Goal: Task Accomplishment & Management: Use online tool/utility

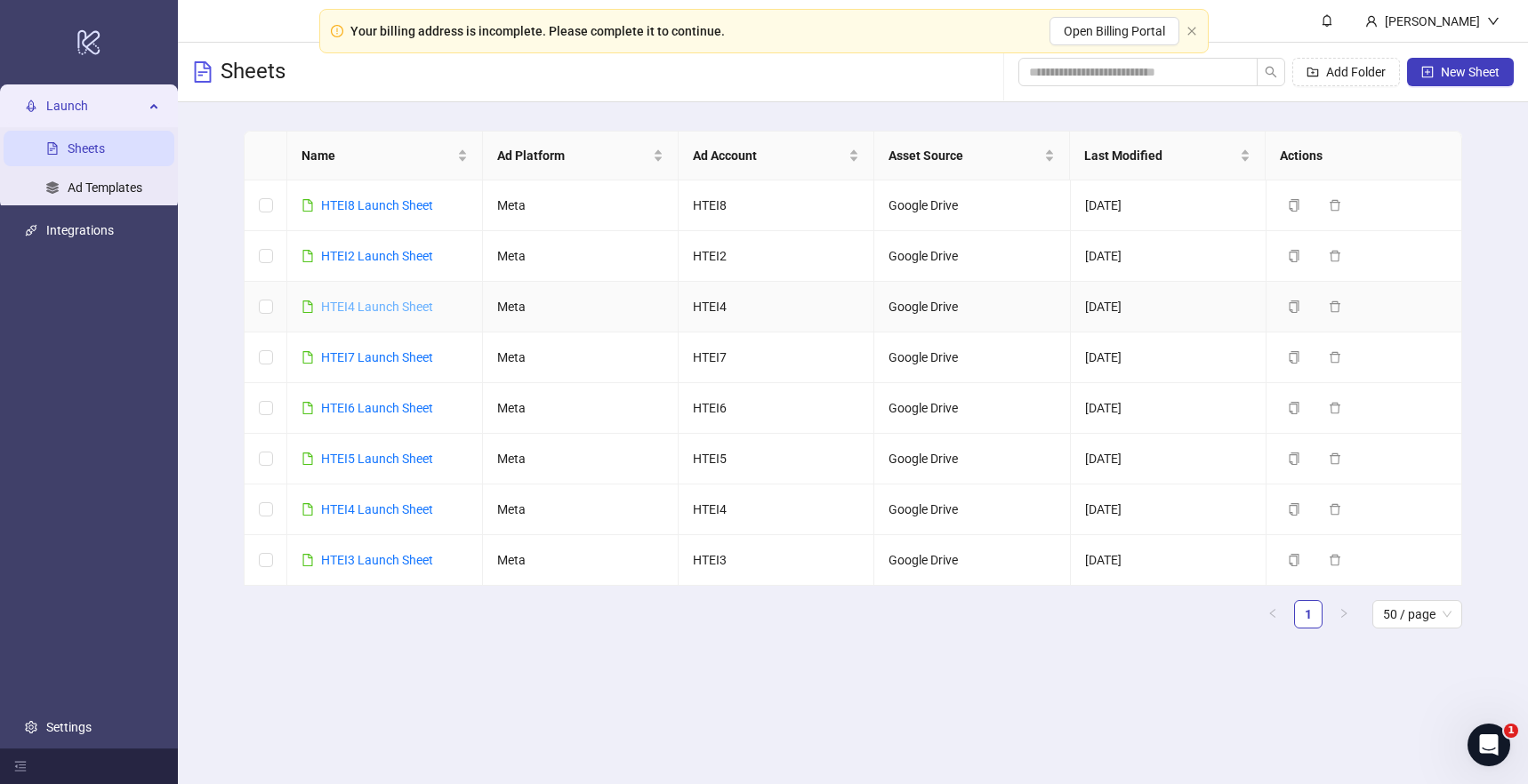
click at [379, 303] on link "HTEI4 Launch Sheet" at bounding box center [377, 306] width 112 height 14
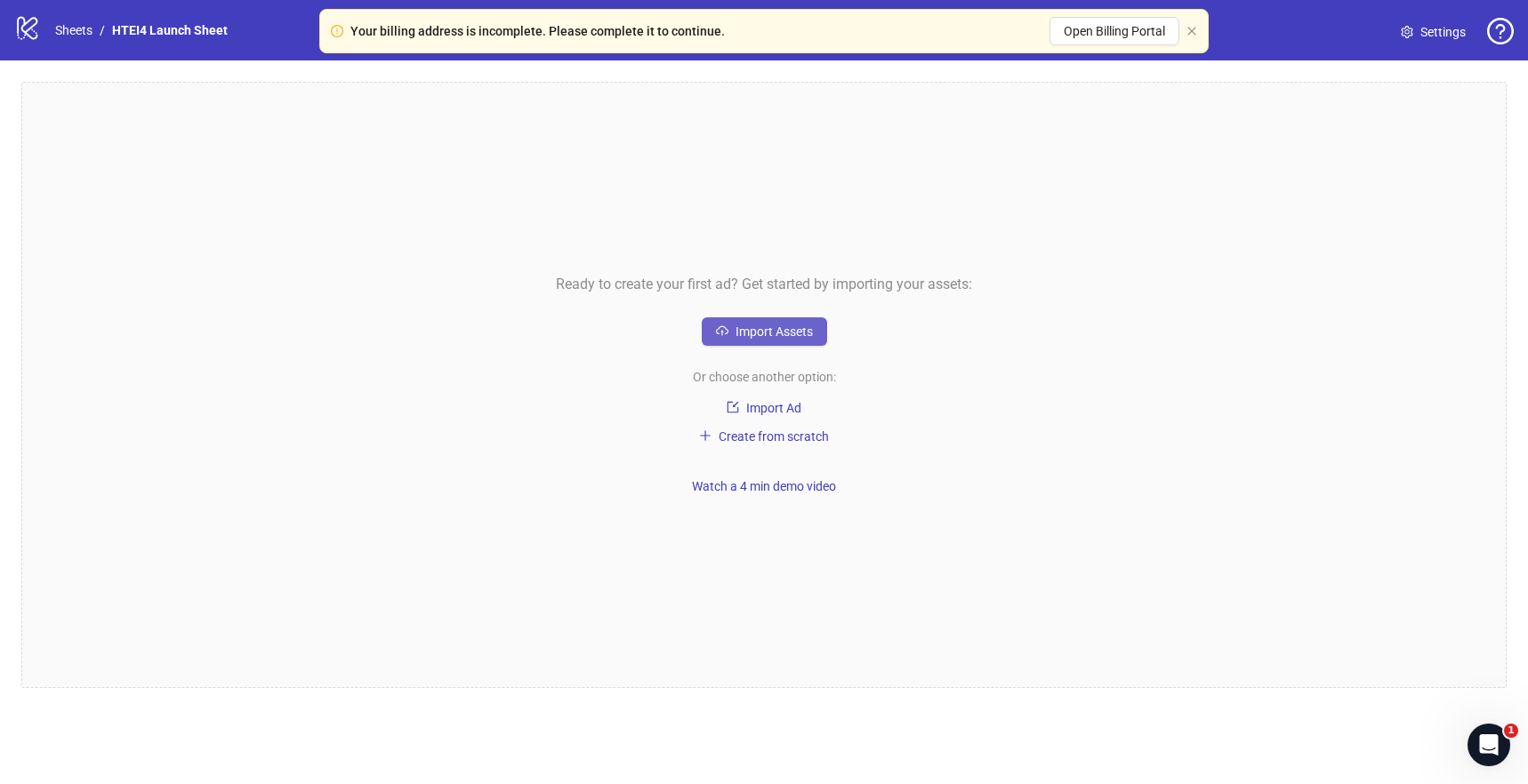
click at [744, 340] on button "Import Assets" at bounding box center [764, 331] width 125 height 29
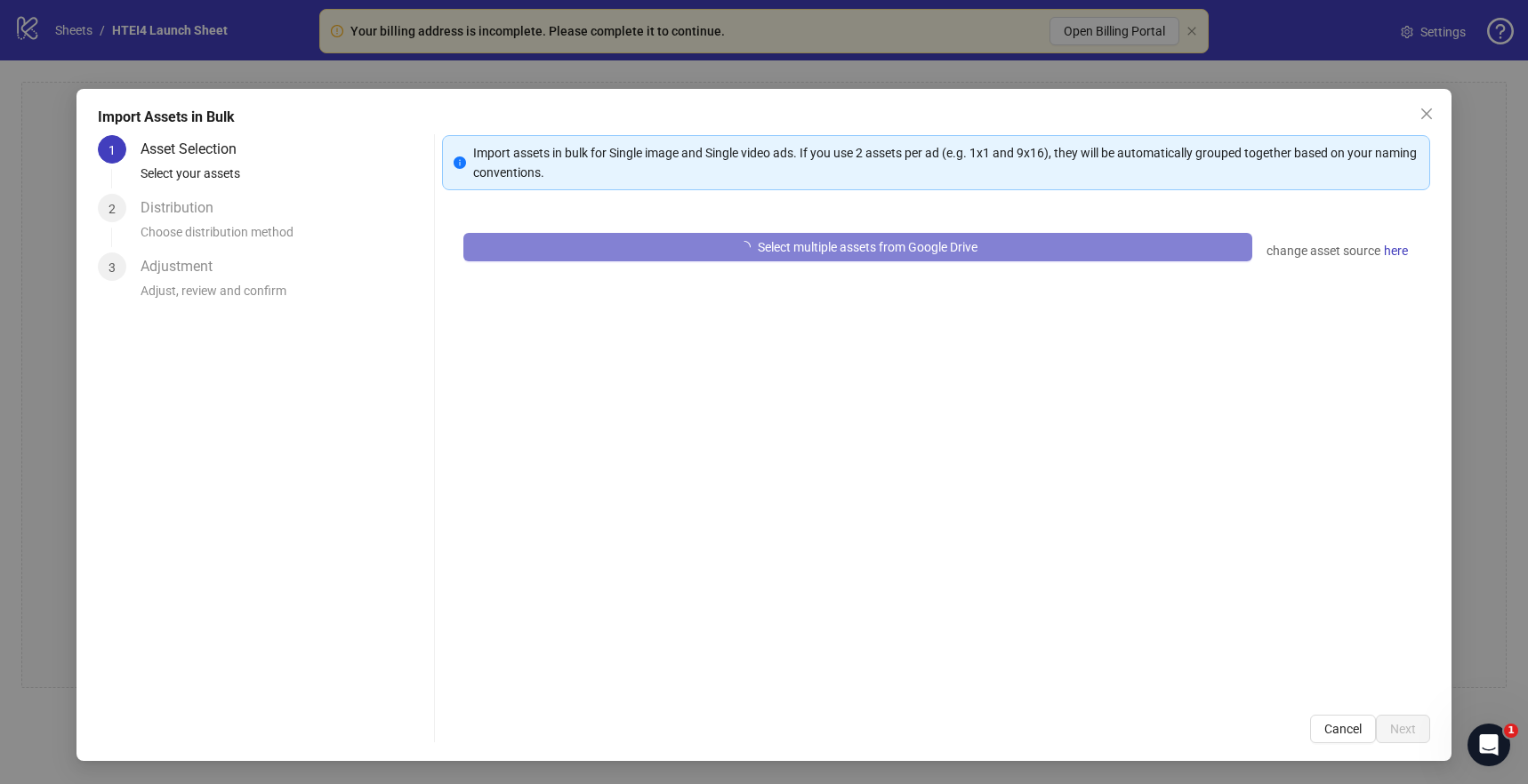
click at [798, 266] on div "Select multiple assets from Google Drive change asset source here" at bounding box center [936, 453] width 988 height 482
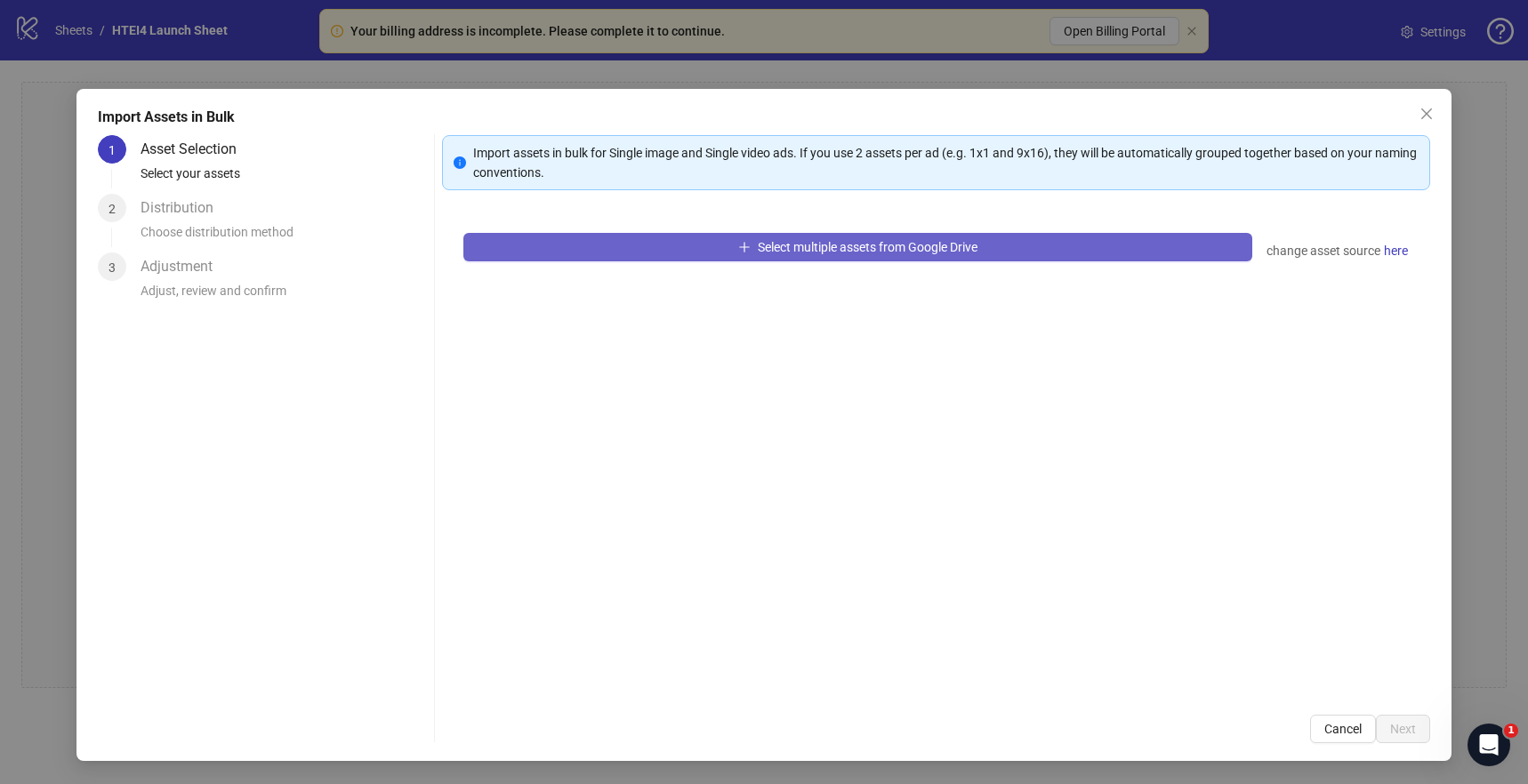
click at [850, 236] on button "Select multiple assets from Google Drive" at bounding box center [858, 247] width 789 height 29
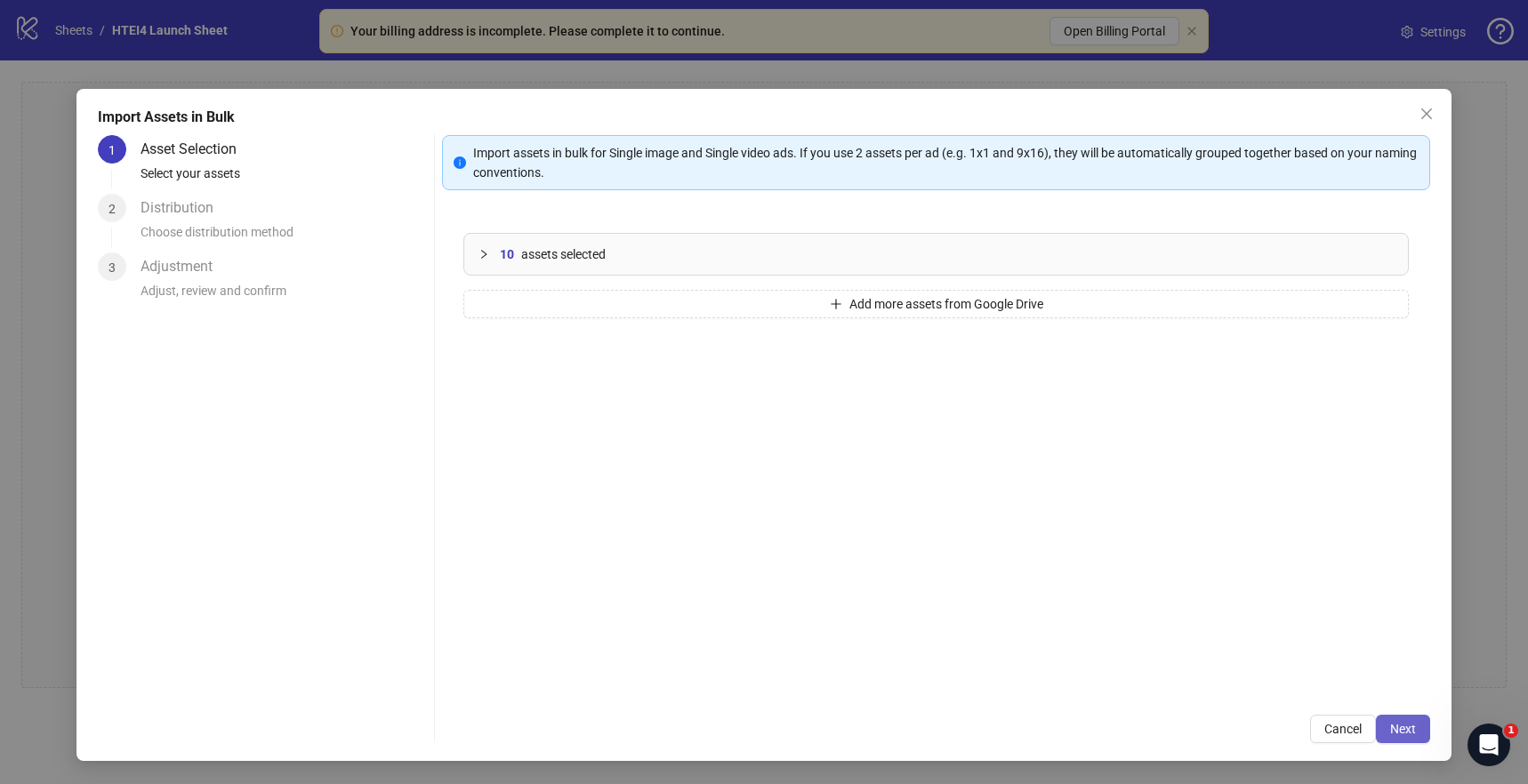
click at [1403, 723] on span "Next" at bounding box center [1404, 729] width 26 height 14
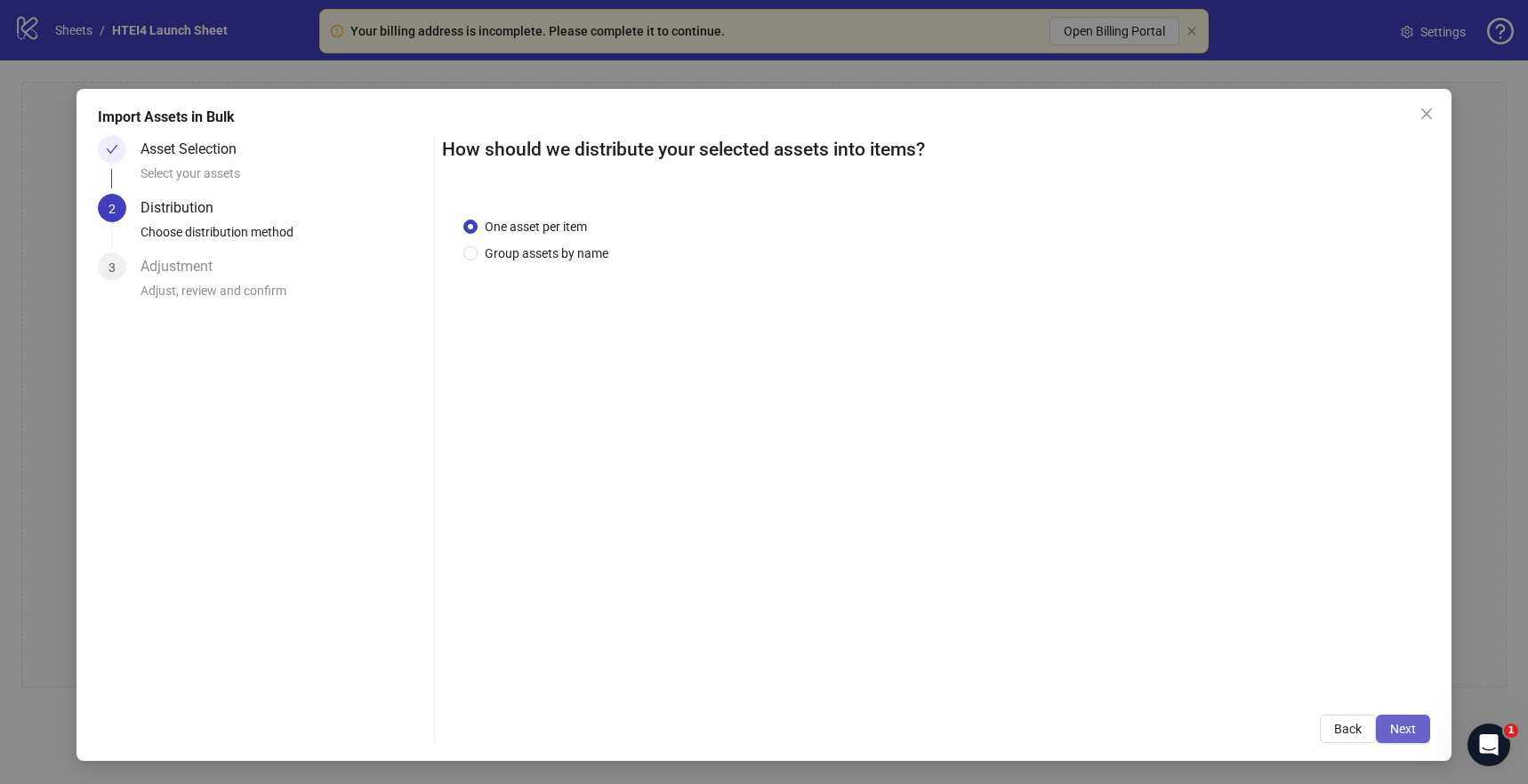
click at [1403, 724] on span "Next" at bounding box center [1404, 729] width 26 height 14
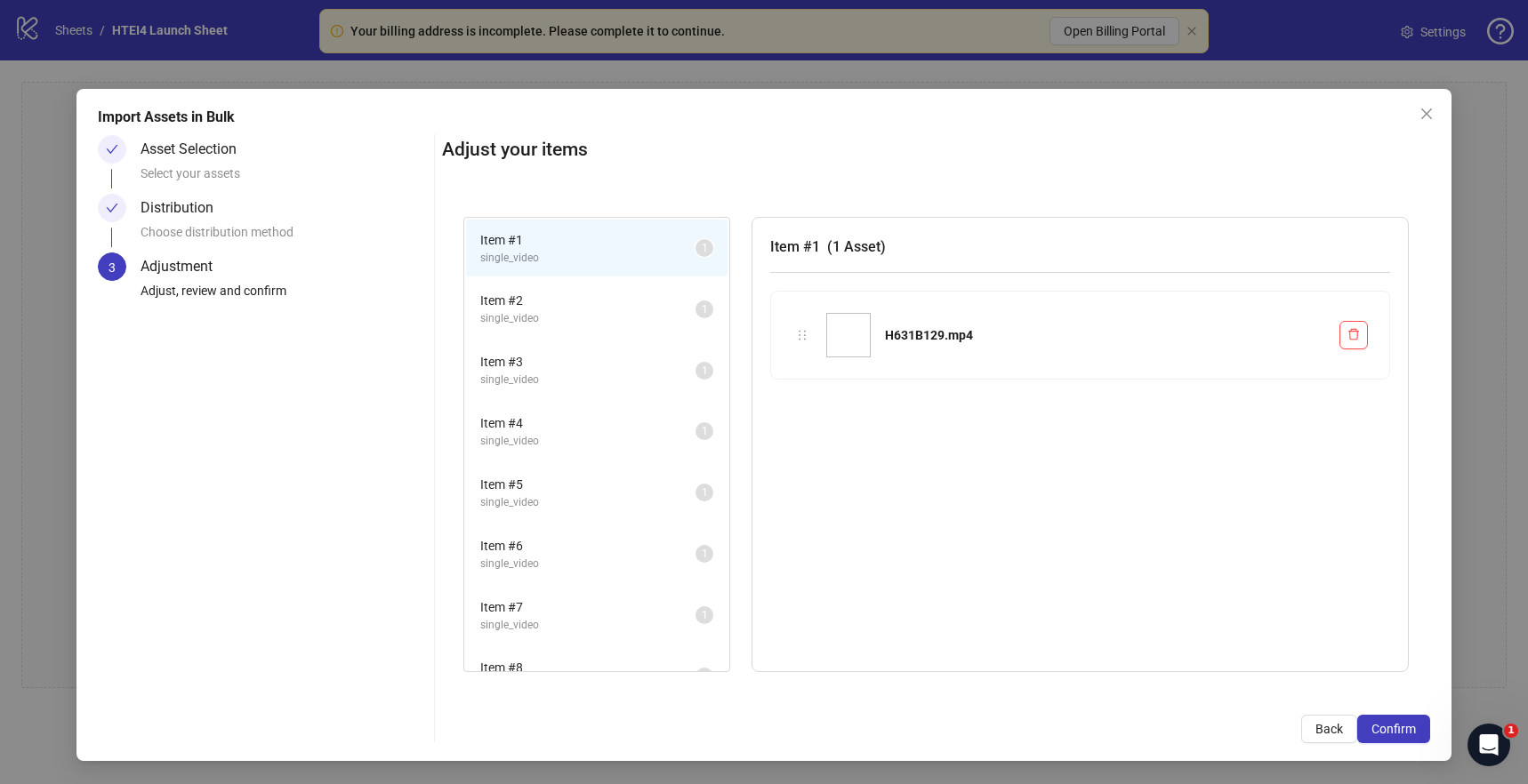
click at [1403, 724] on span "Confirm" at bounding box center [1394, 729] width 45 height 14
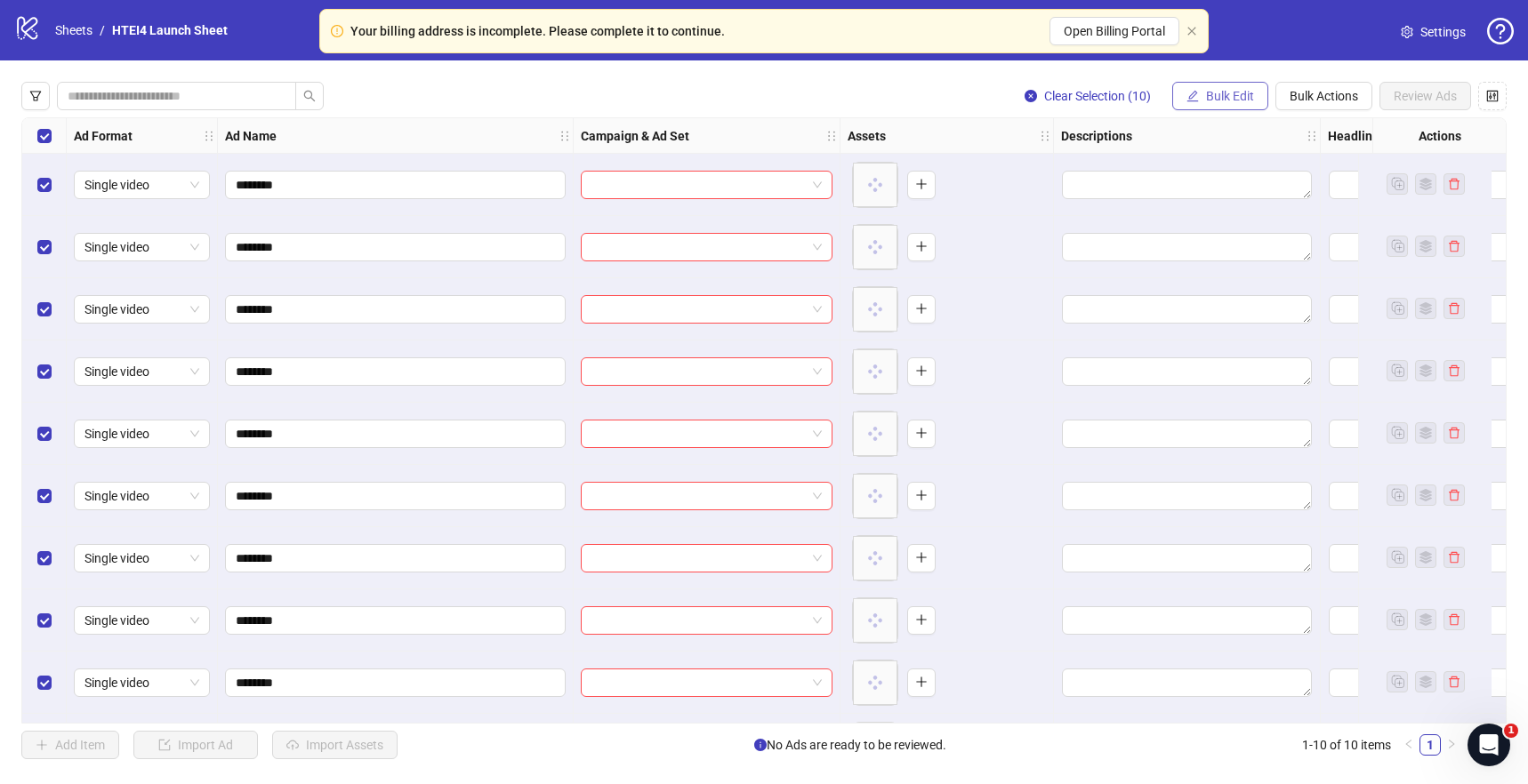
click at [1203, 102] on button "Bulk Edit" at bounding box center [1220, 96] width 97 height 29
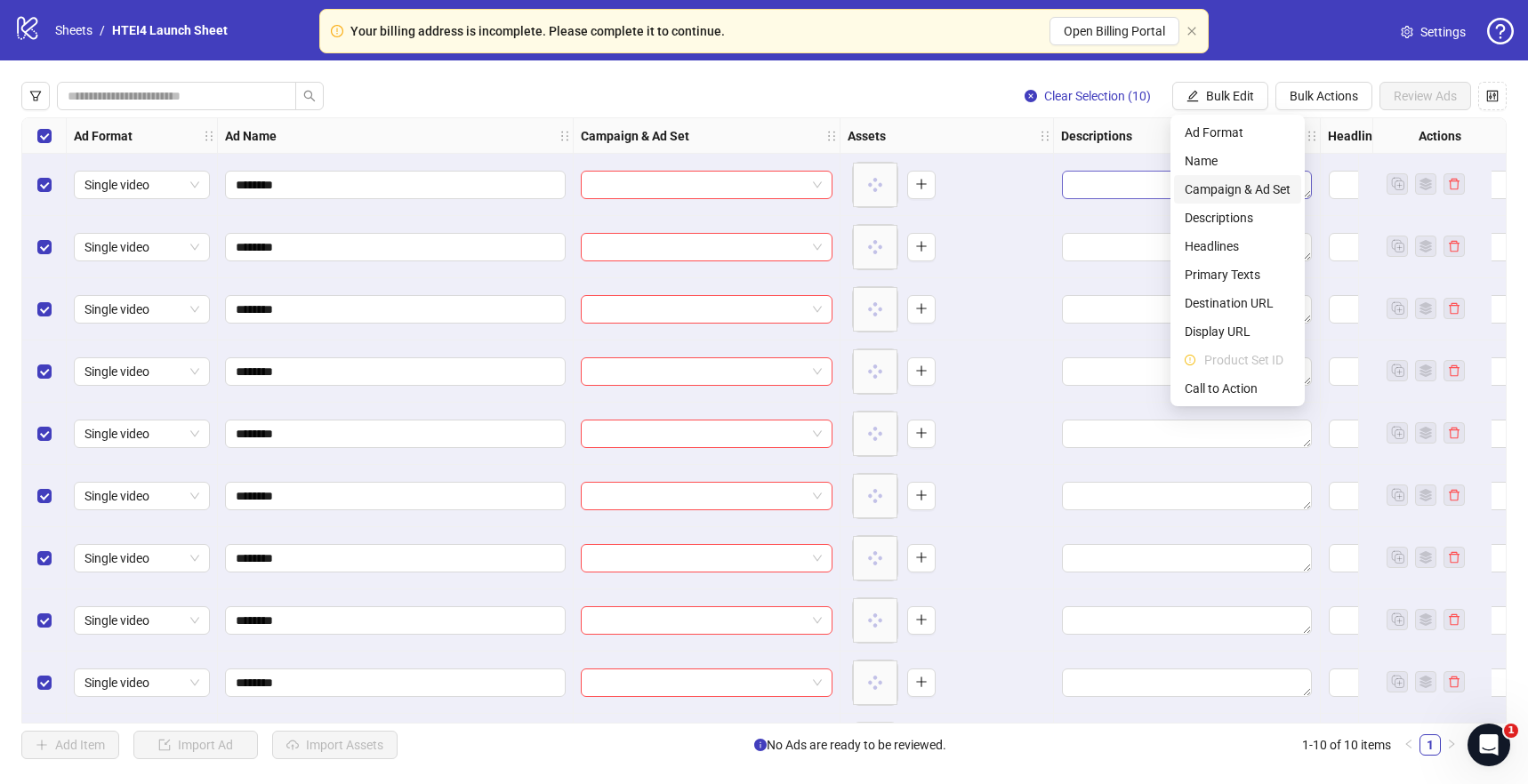
click at [1244, 196] on span "Campaign & Ad Set" at bounding box center [1237, 190] width 106 height 20
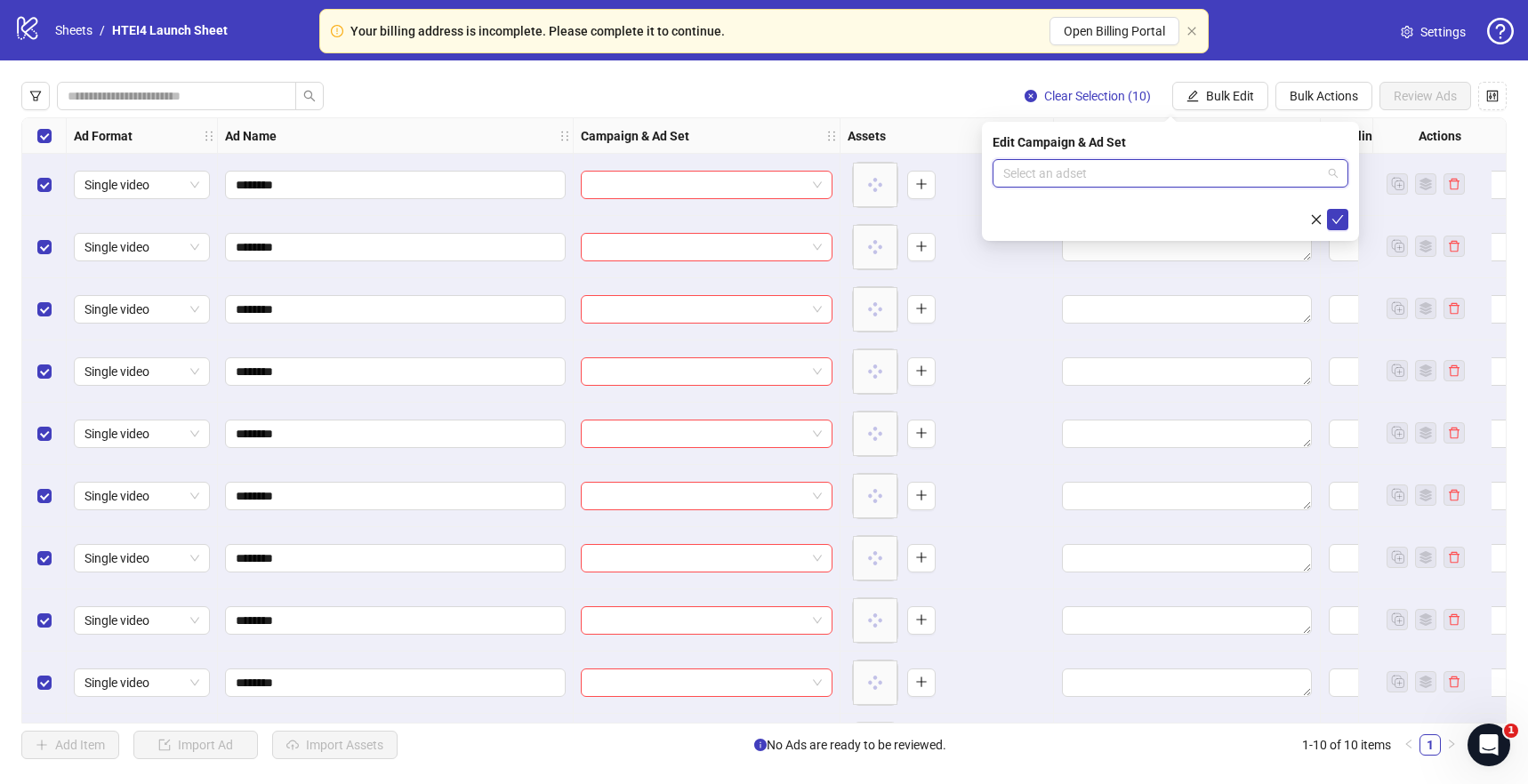
click at [1117, 177] on input "search" at bounding box center [1163, 173] width 319 height 27
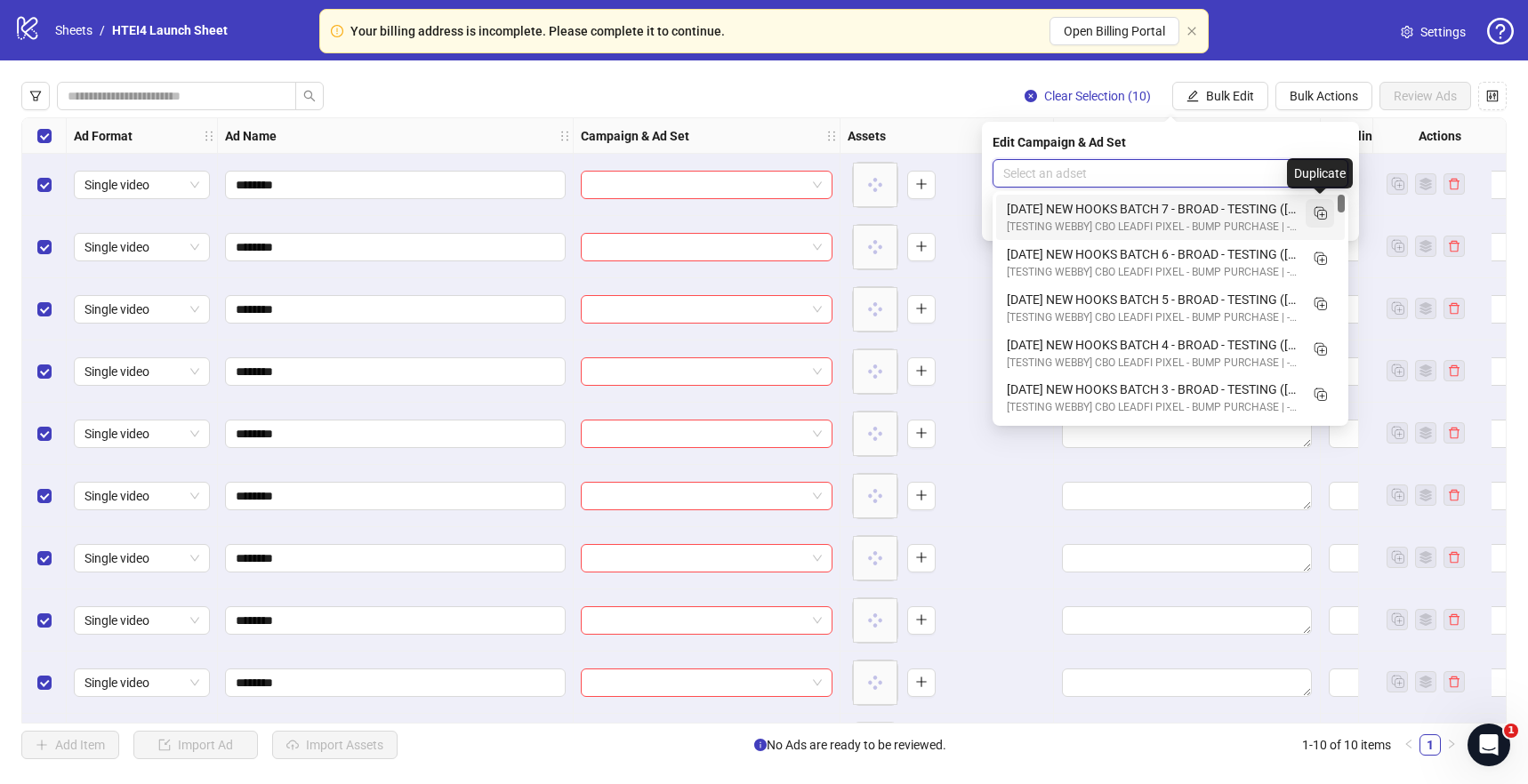
click at [1326, 211] on icon "Duplicate" at bounding box center [1320, 213] width 18 height 18
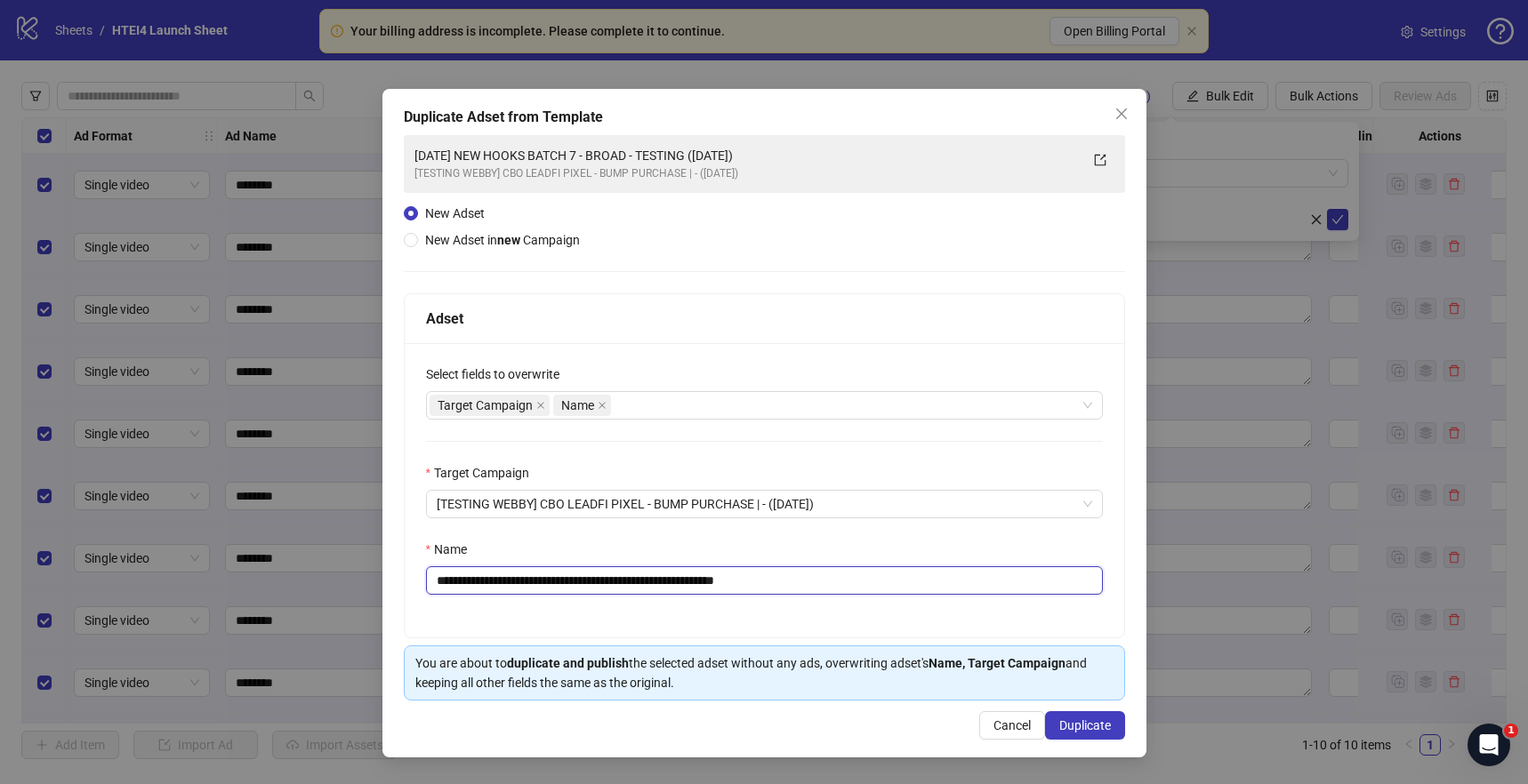
click at [599, 582] on input "**********" at bounding box center [764, 580] width 677 height 29
click at [602, 583] on input "**********" at bounding box center [764, 580] width 677 height 29
drag, startPoint x: 833, startPoint y: 584, endPoint x: 912, endPoint y: 583, distance: 79.0
click at [912, 584] on input "**********" at bounding box center [764, 580] width 677 height 29
type input "**********"
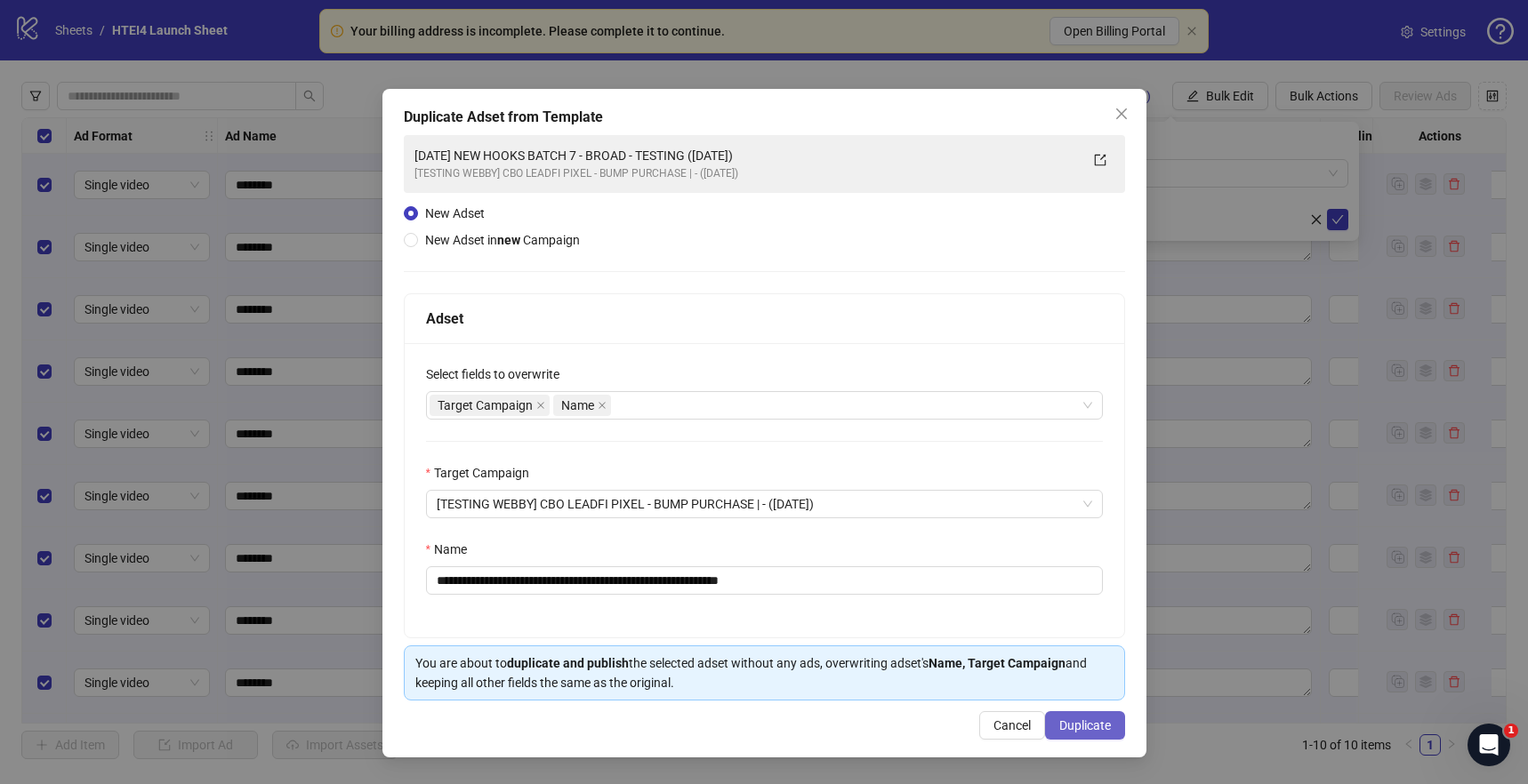
click at [1104, 722] on span "Duplicate" at bounding box center [1085, 725] width 52 height 14
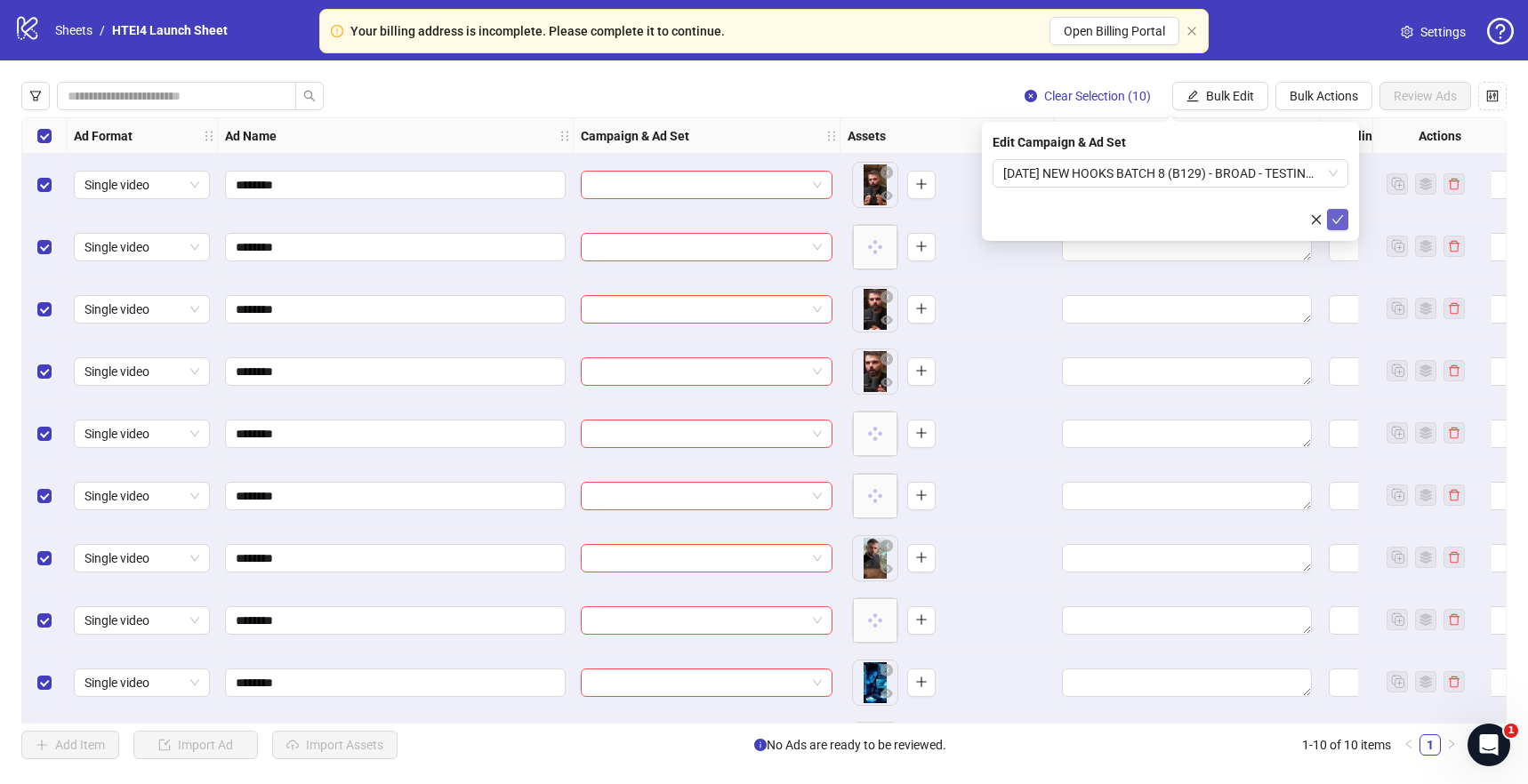
click at [1341, 220] on icon "check" at bounding box center [1338, 219] width 13 height 13
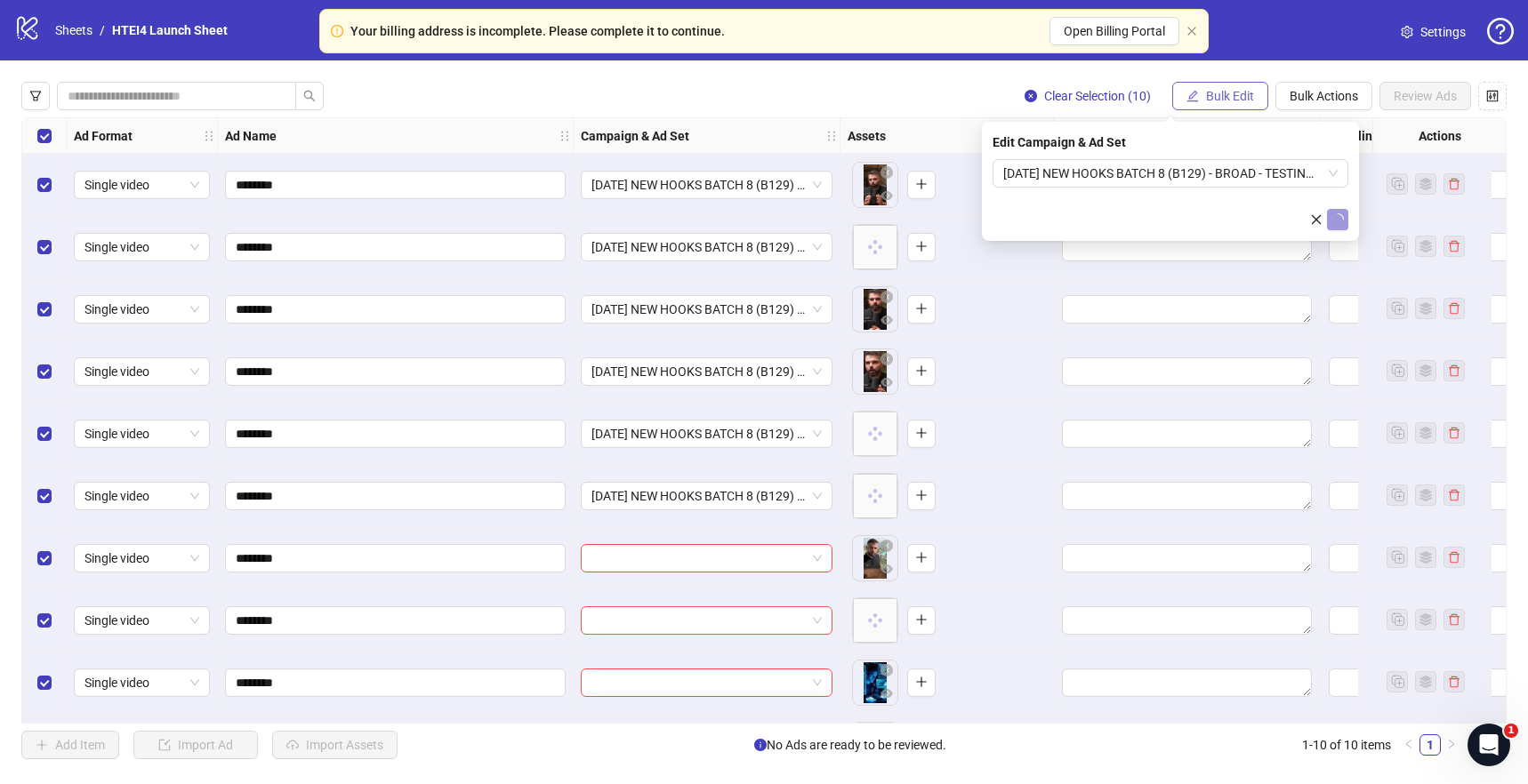
click at [1237, 91] on span "Bulk Edit" at bounding box center [1230, 96] width 48 height 14
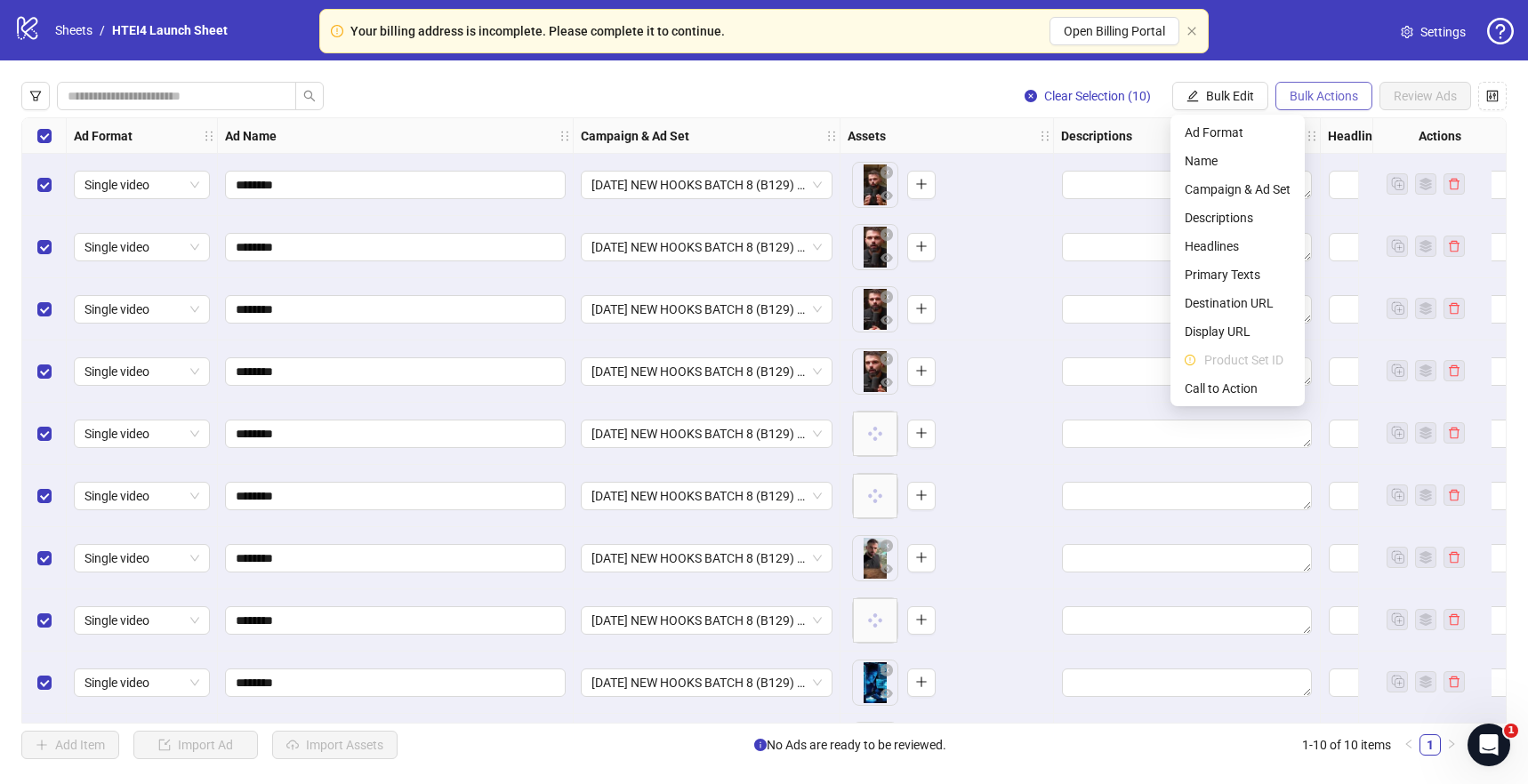
click at [1327, 106] on button "Bulk Actions" at bounding box center [1323, 96] width 97 height 29
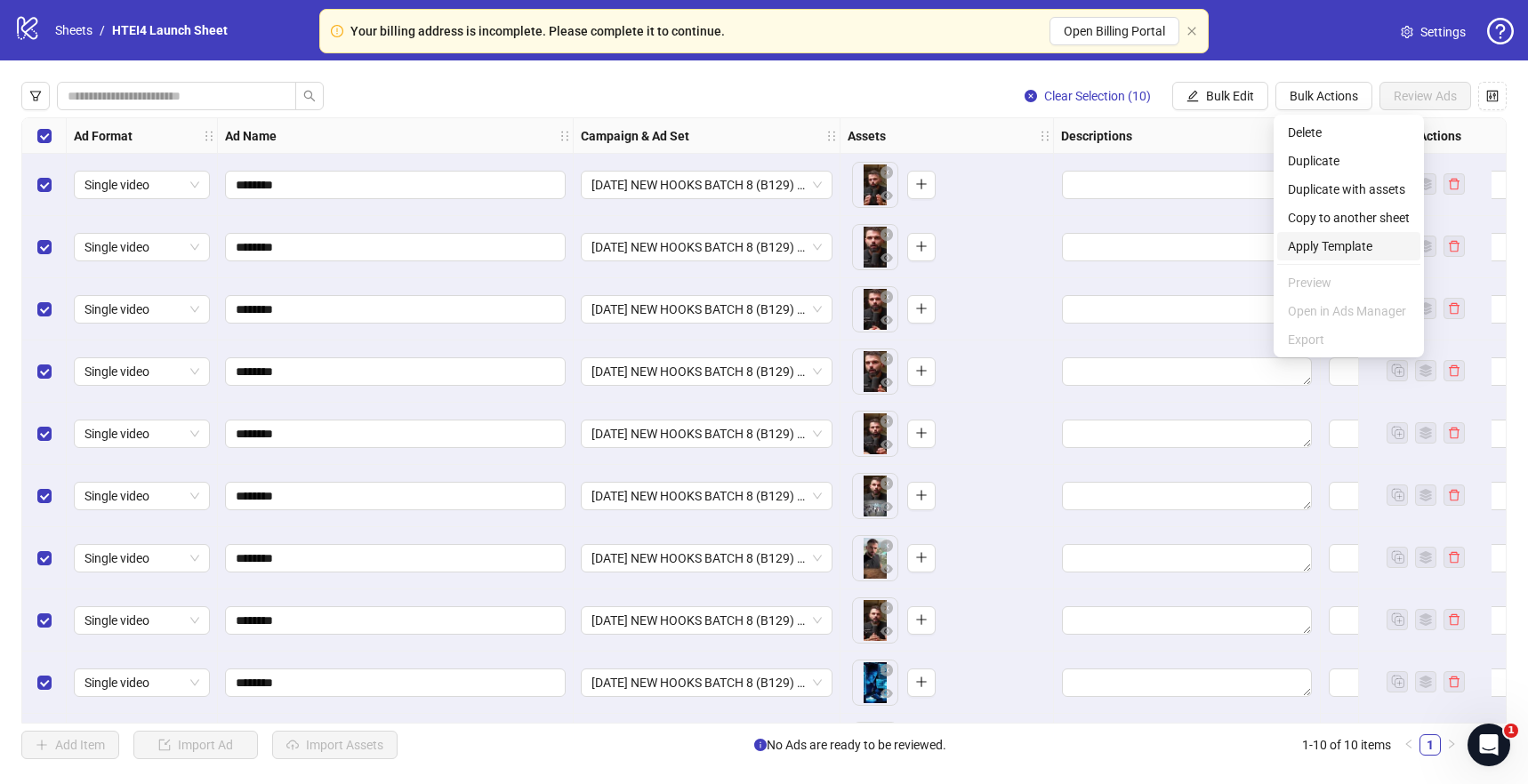
click at [1325, 240] on span "Apply Template" at bounding box center [1349, 247] width 121 height 20
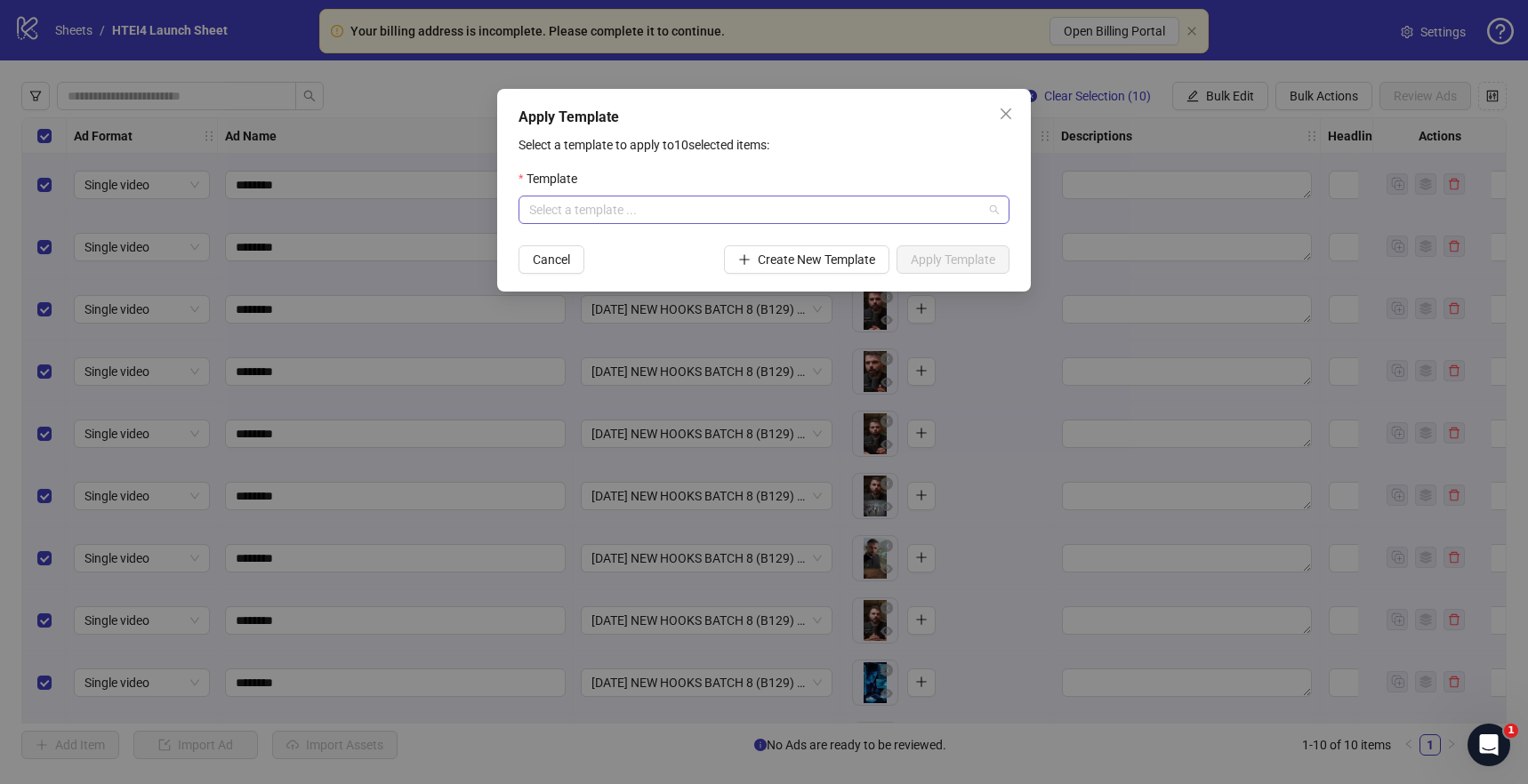
click at [924, 217] on input "search" at bounding box center [757, 209] width 454 height 27
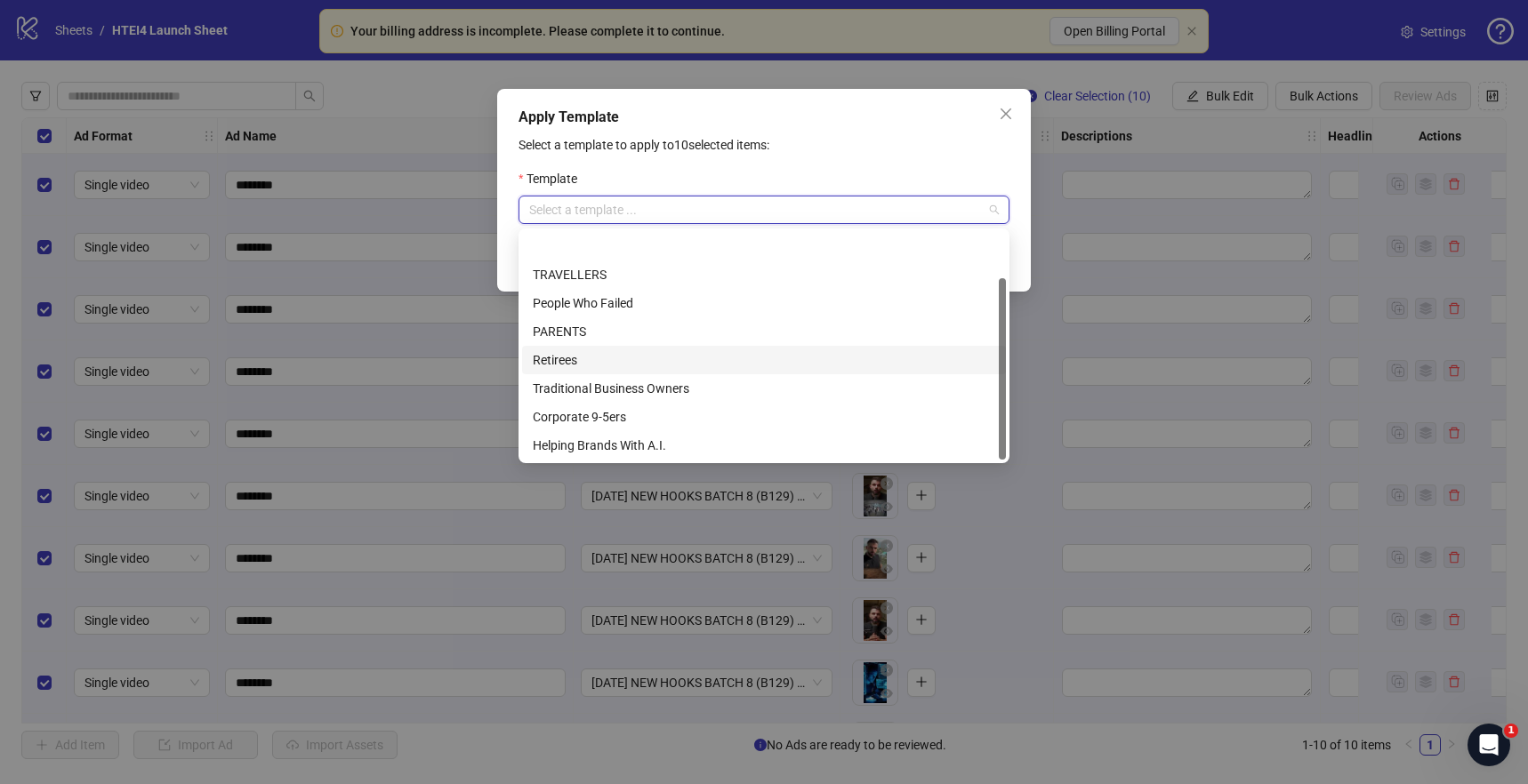
scroll to position [57, 0]
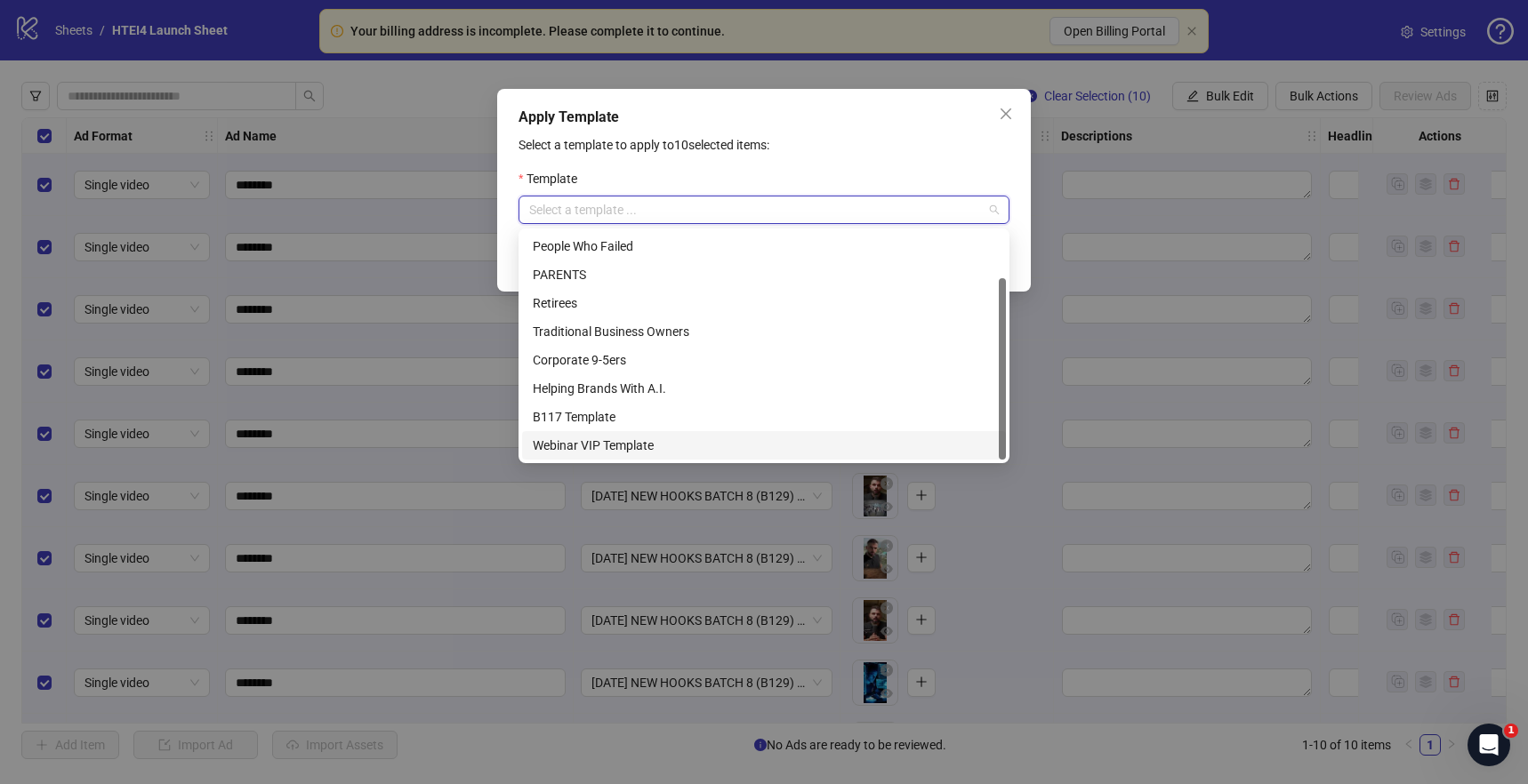
click at [713, 437] on div "Webinar VIP Template" at bounding box center [764, 446] width 463 height 20
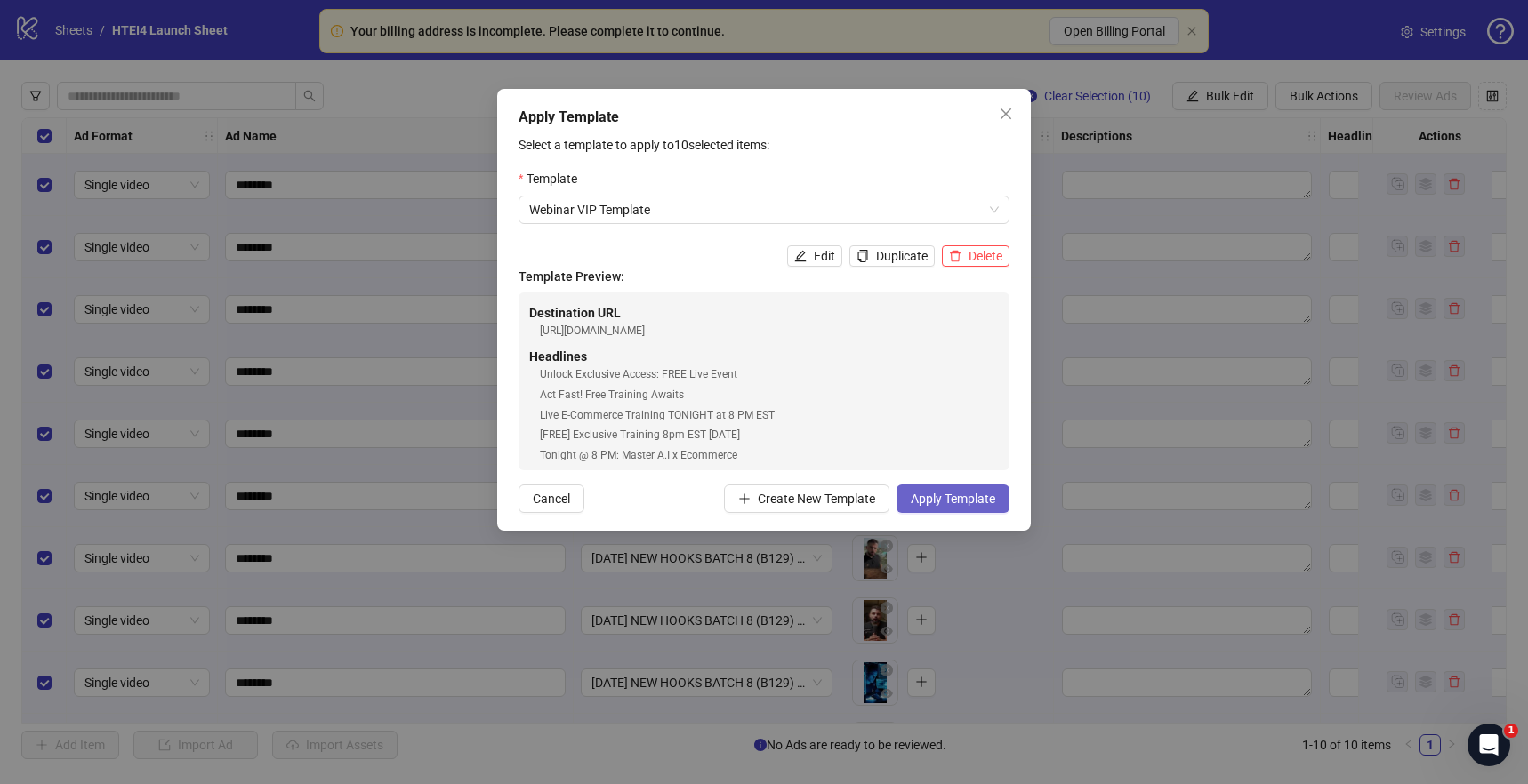
click at [956, 488] on button "Apply Template" at bounding box center [953, 498] width 112 height 29
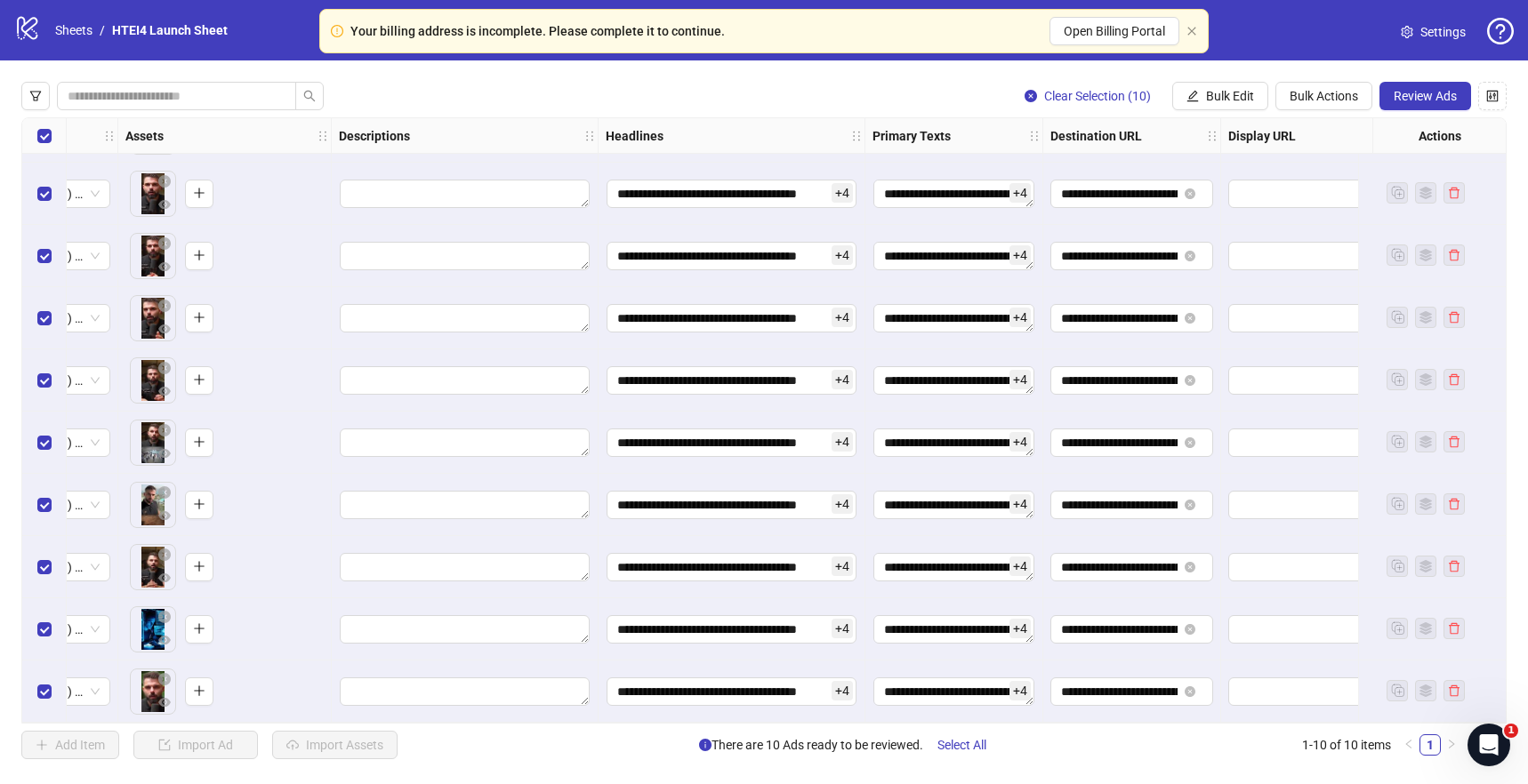
scroll to position [61, 1439]
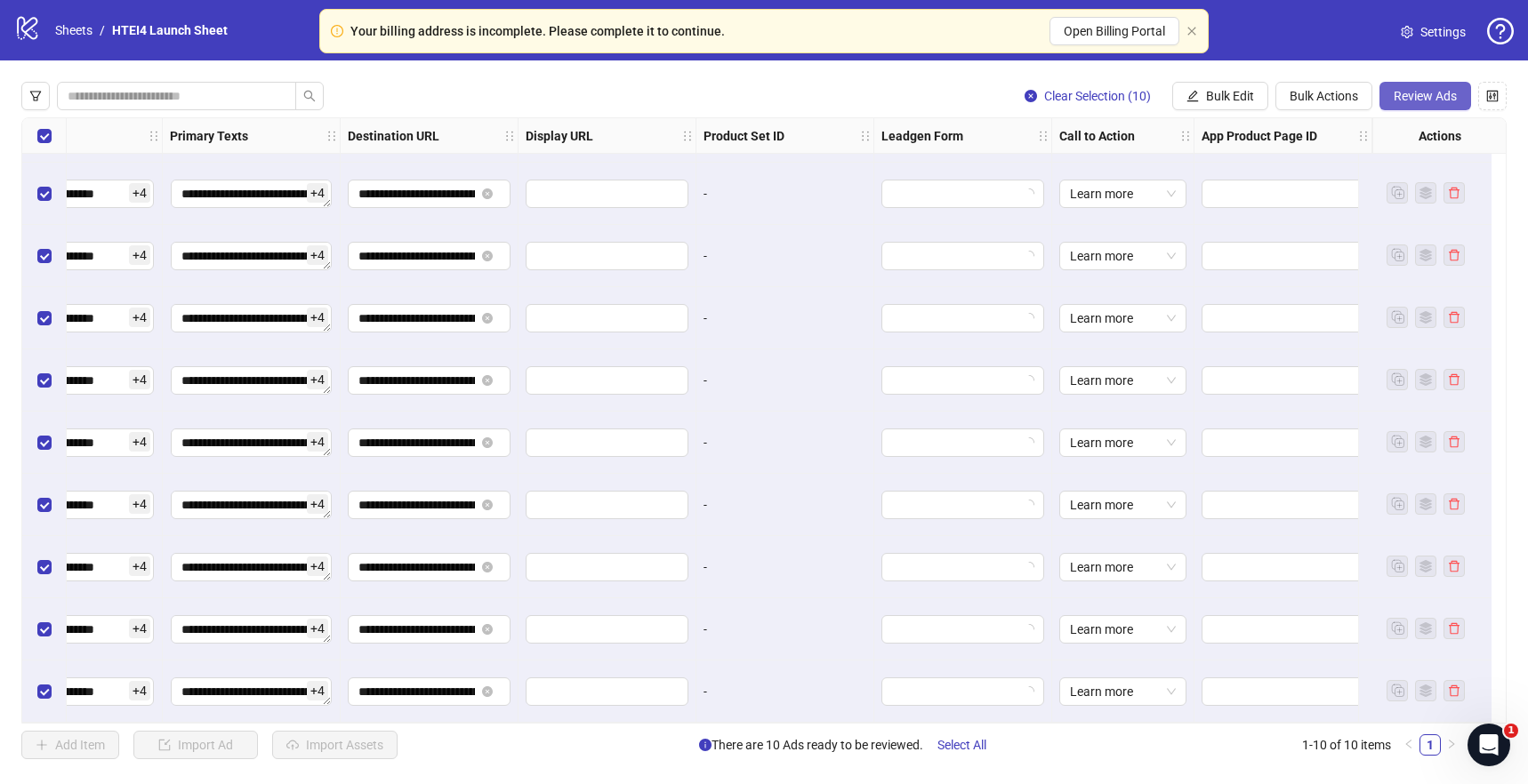
click at [1408, 98] on span "Review Ads" at bounding box center [1424, 96] width 63 height 14
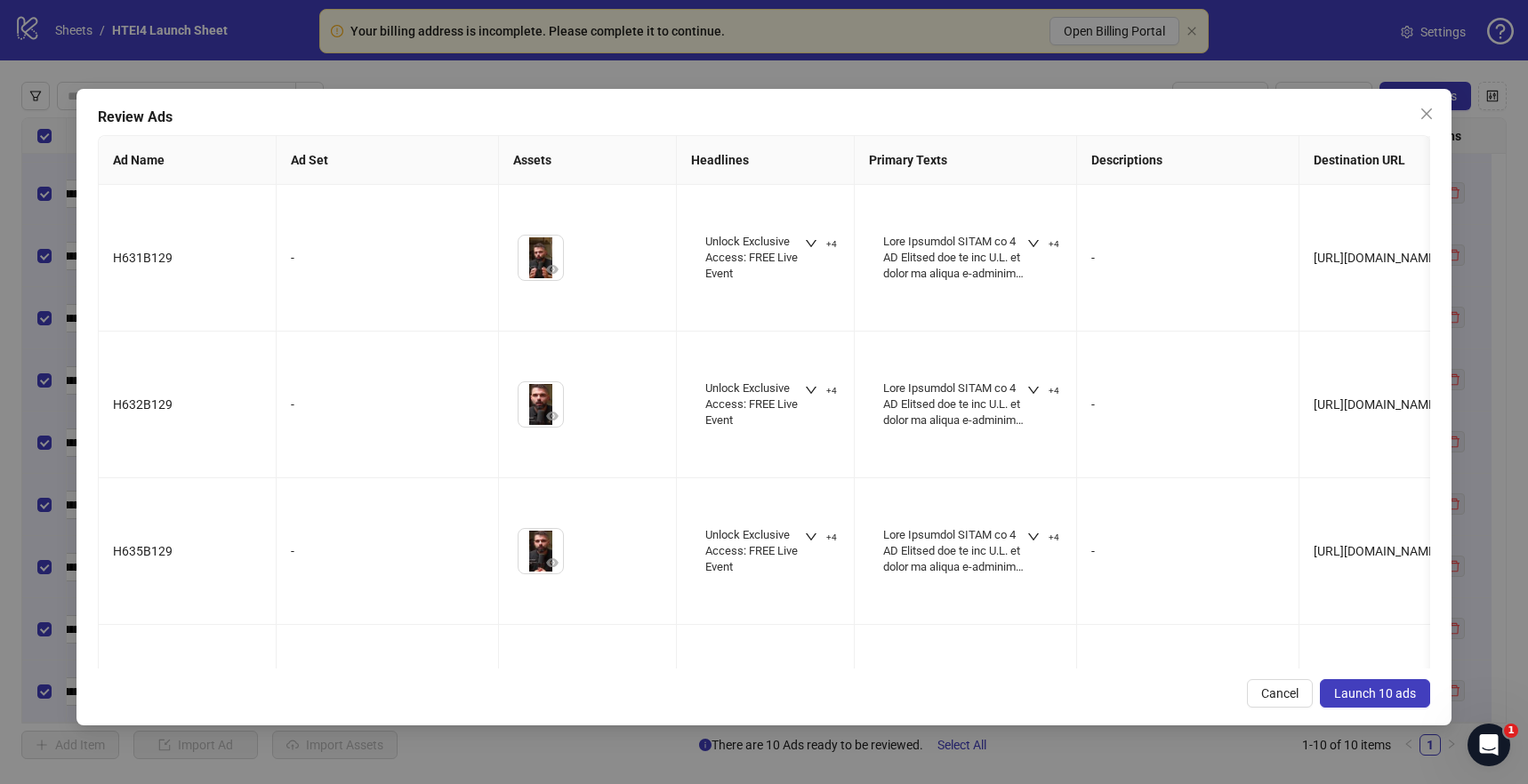
click at [1367, 696] on span "Launch 10 ads" at bounding box center [1375, 693] width 82 height 14
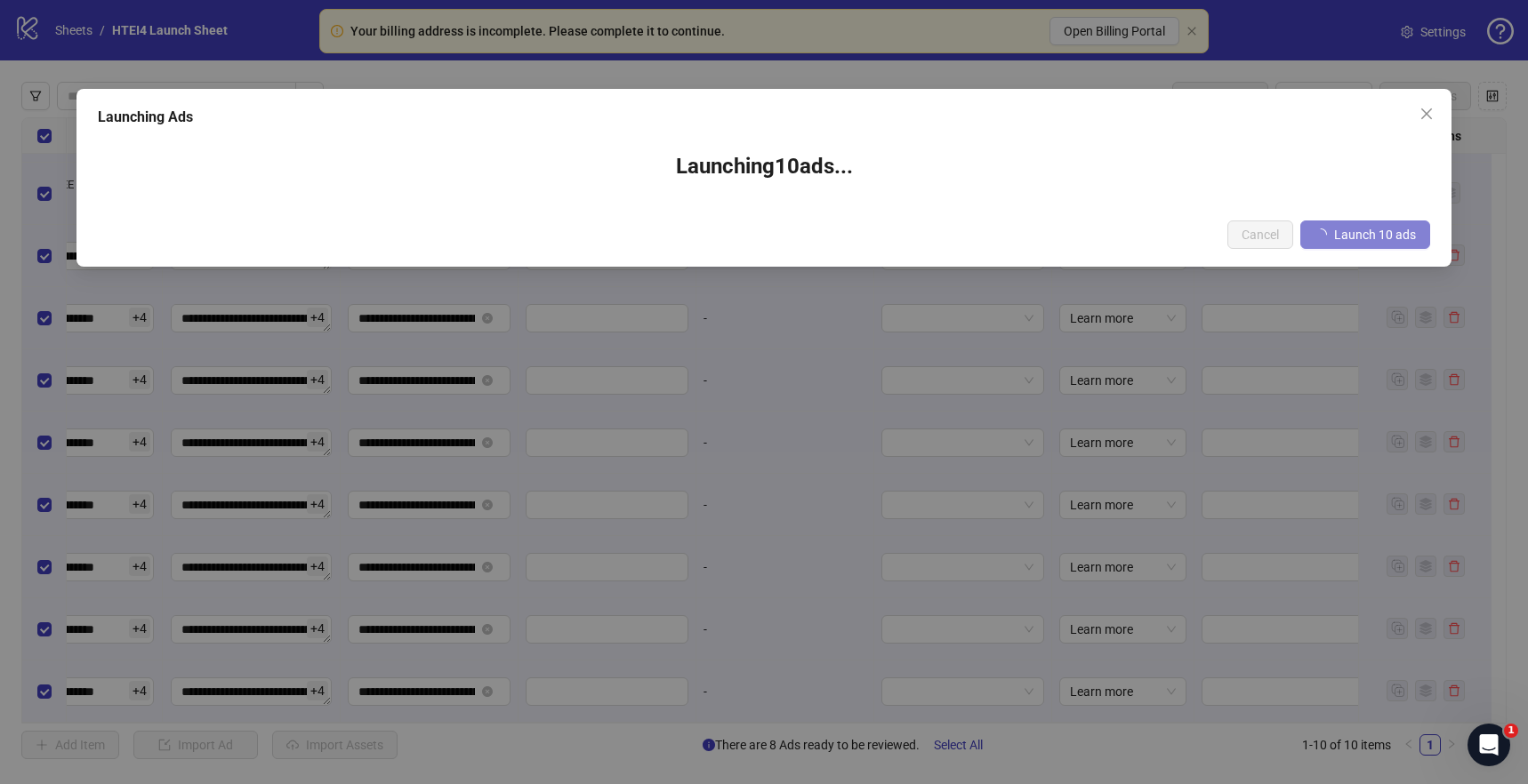
scroll to position [42, 1439]
